Goal: Task Accomplishment & Management: Use online tool/utility

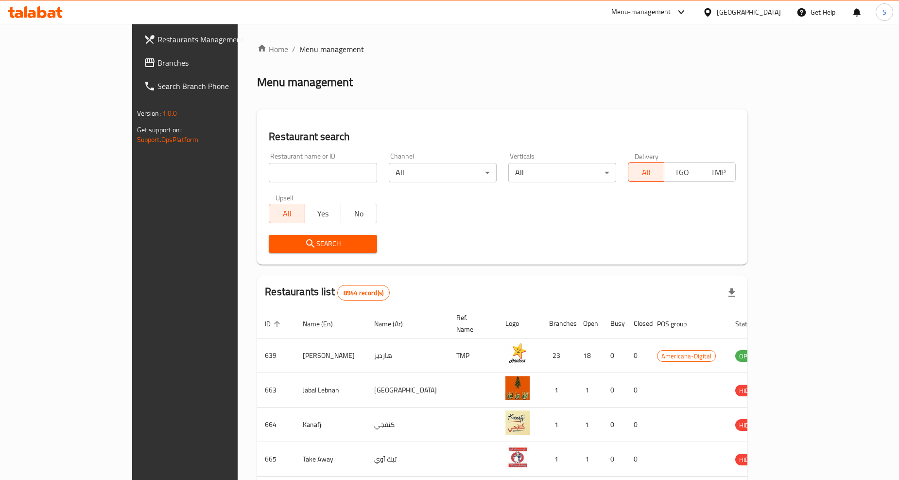
click at [766, 13] on div "Qatar" at bounding box center [749, 12] width 64 height 11
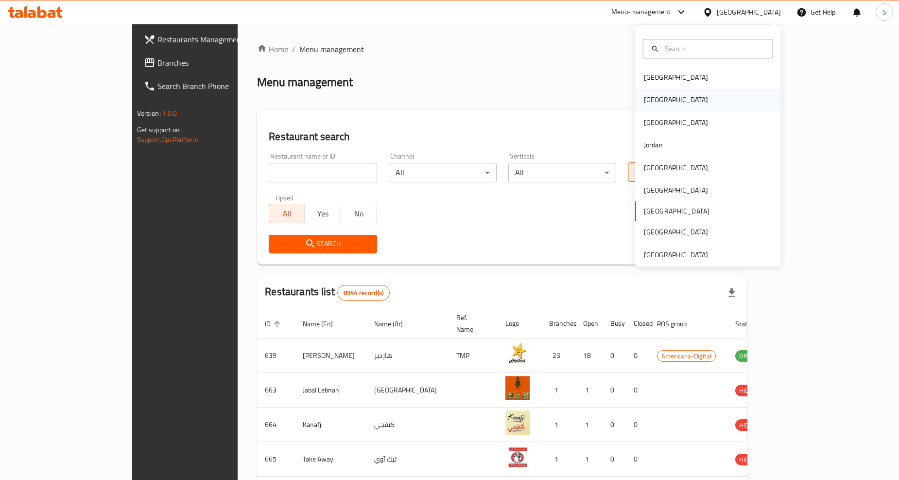
click at [693, 100] on div "[GEOGRAPHIC_DATA]" at bounding box center [708, 100] width 146 height 22
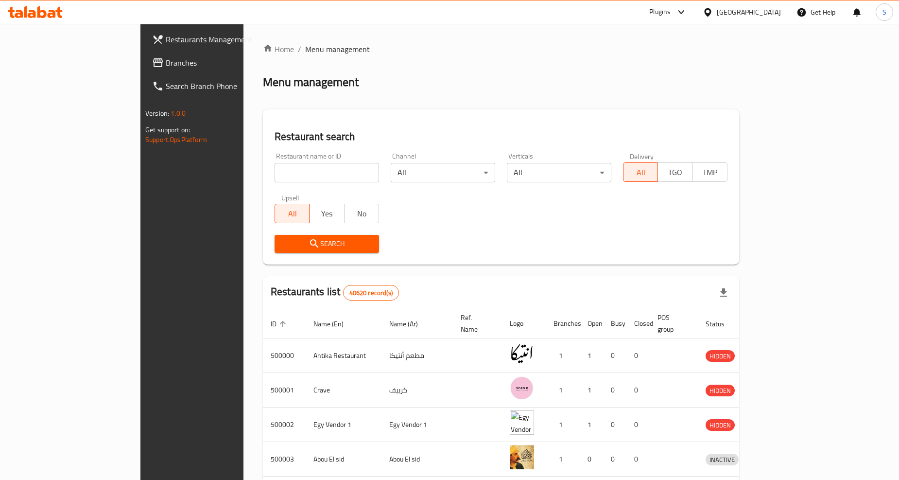
click at [275, 180] on input "search" at bounding box center [327, 172] width 104 height 19
paste input "702302"
type input "702302"
click at [275, 173] on input "702302" at bounding box center [327, 172] width 104 height 19
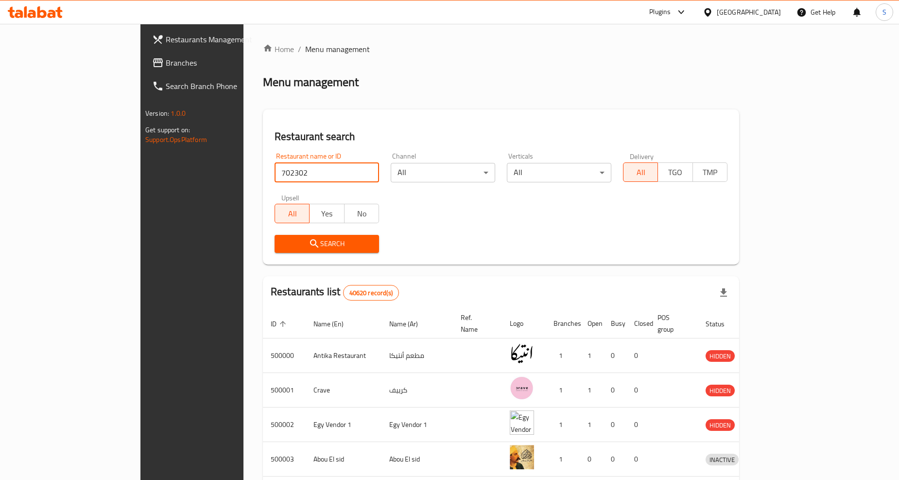
click at [275, 173] on input "702302" at bounding box center [327, 172] width 104 height 19
click button "Search" at bounding box center [327, 244] width 104 height 18
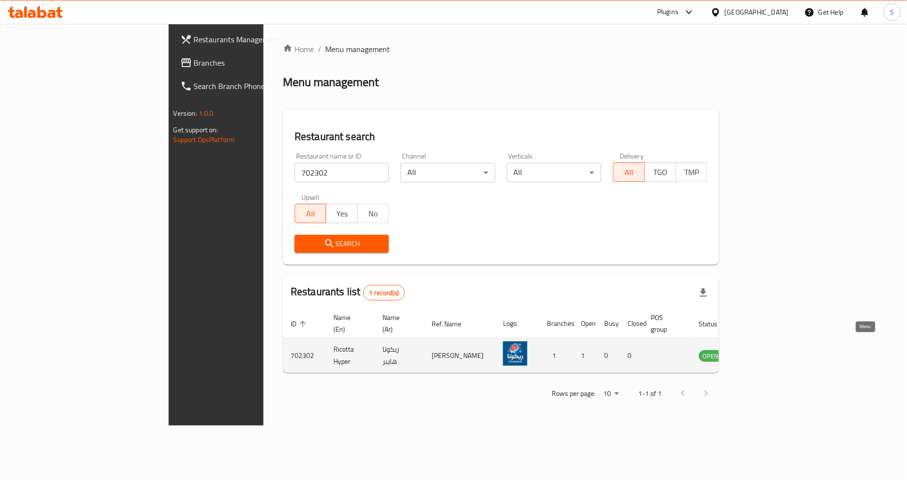
click at [768, 349] on link "enhanced table" at bounding box center [759, 355] width 18 height 12
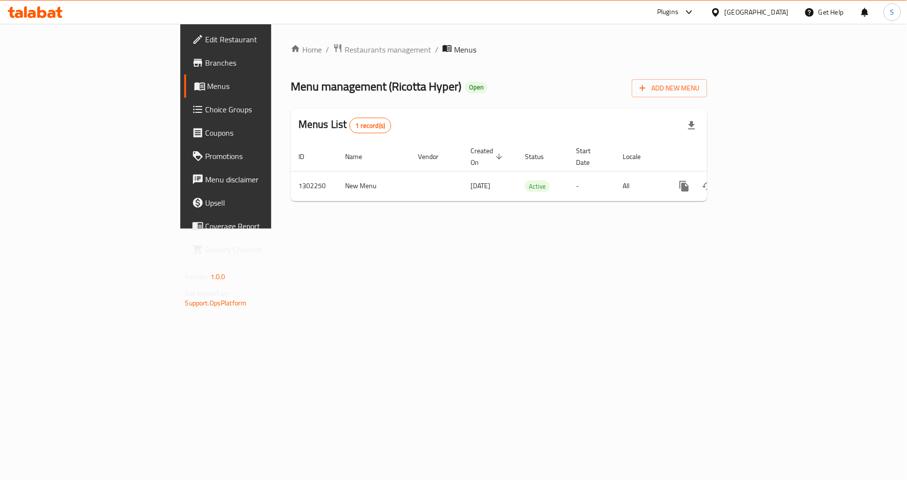
click at [206, 64] on span "Branches" at bounding box center [265, 63] width 119 height 12
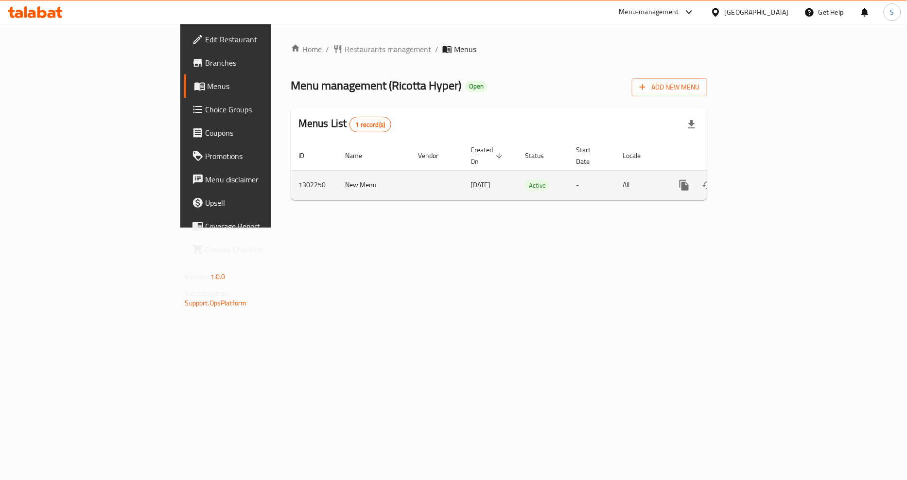
click at [760, 179] on icon "enhanced table" at bounding box center [754, 185] width 12 height 12
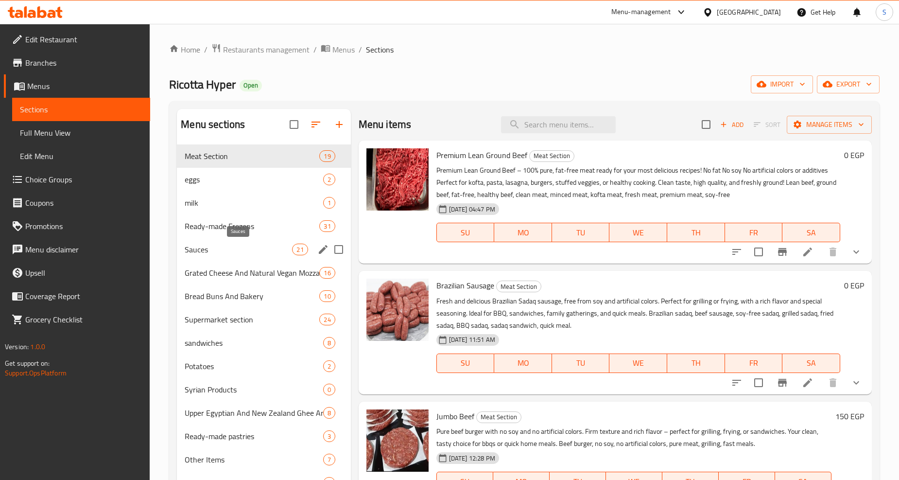
click at [224, 248] on span "Sauces" at bounding box center [238, 249] width 107 height 12
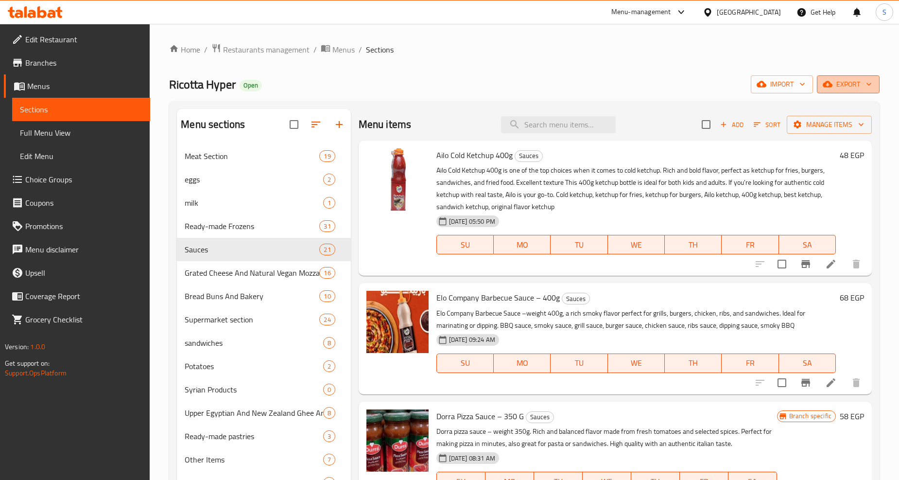
click at [851, 88] on span "export" at bounding box center [848, 84] width 47 height 12
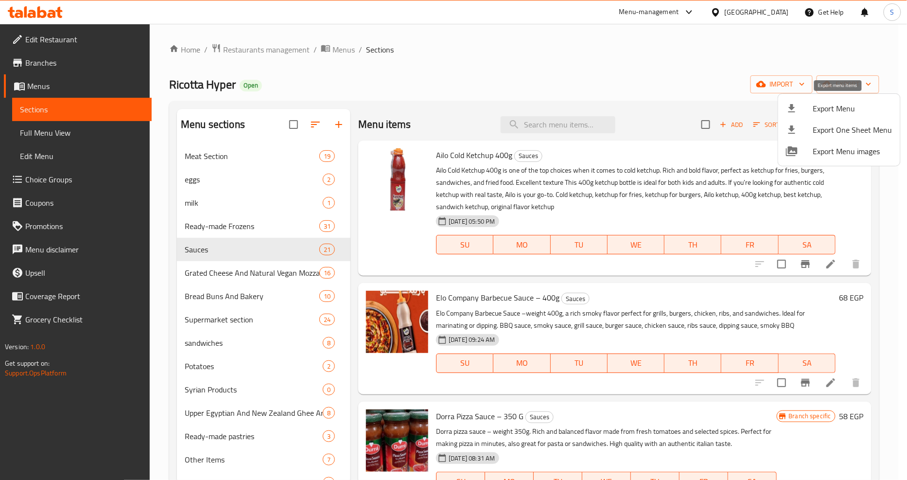
click at [834, 112] on span "Export Menu" at bounding box center [852, 109] width 79 height 12
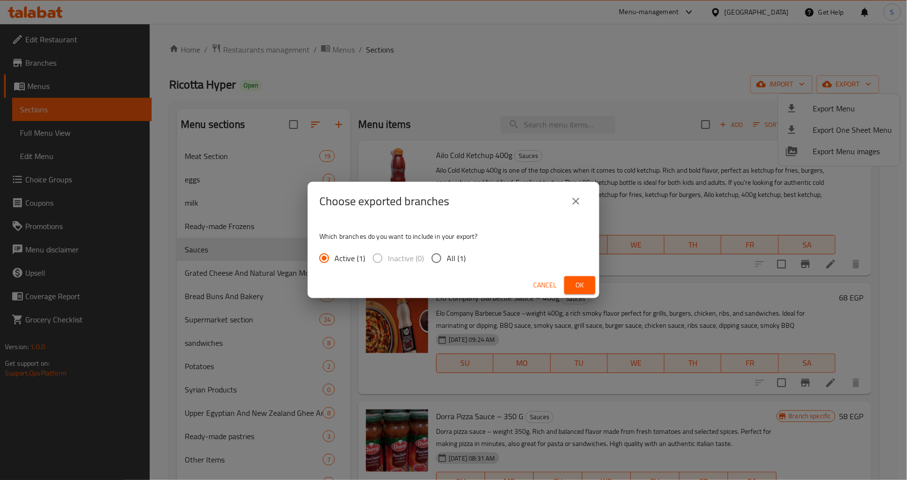
click at [431, 259] on input "All (1)" at bounding box center [436, 258] width 20 height 20
radio input "true"
click at [585, 287] on span "Ok" at bounding box center [580, 285] width 16 height 12
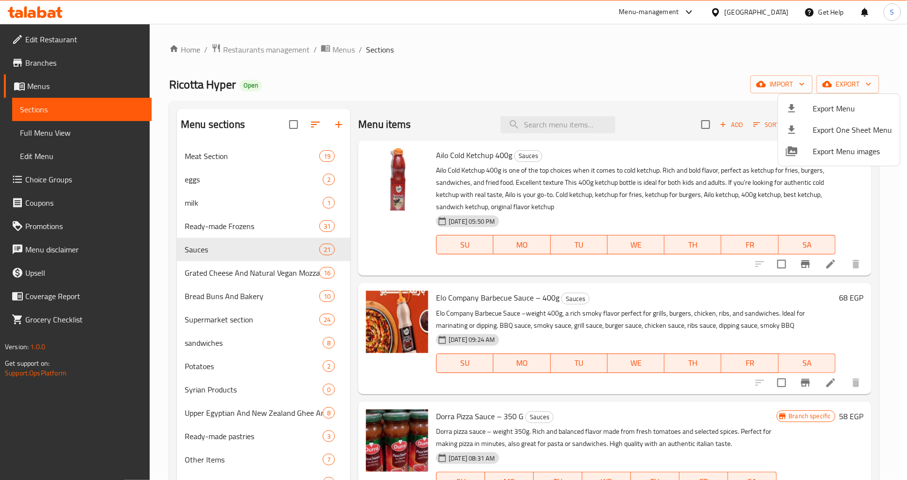
click at [40, 61] on div at bounding box center [453, 240] width 907 height 480
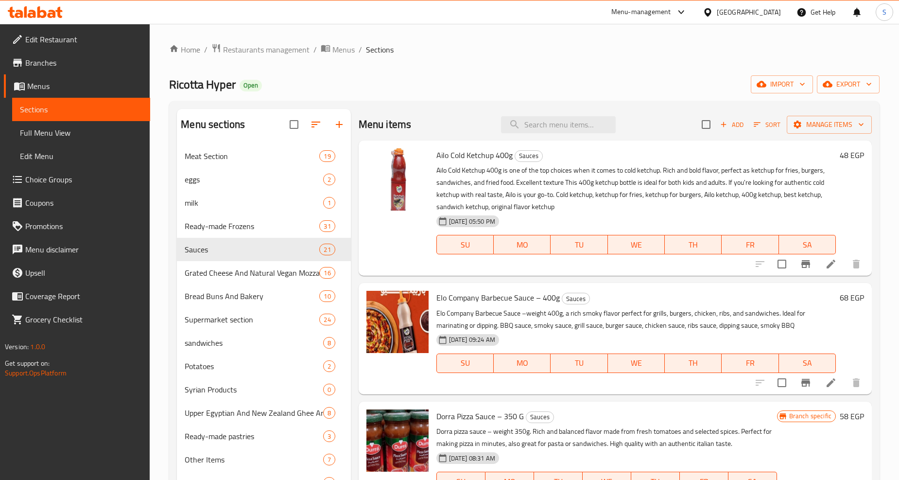
click at [45, 62] on span "Branches" at bounding box center [83, 63] width 117 height 12
